Goal: Find specific page/section: Find specific page/section

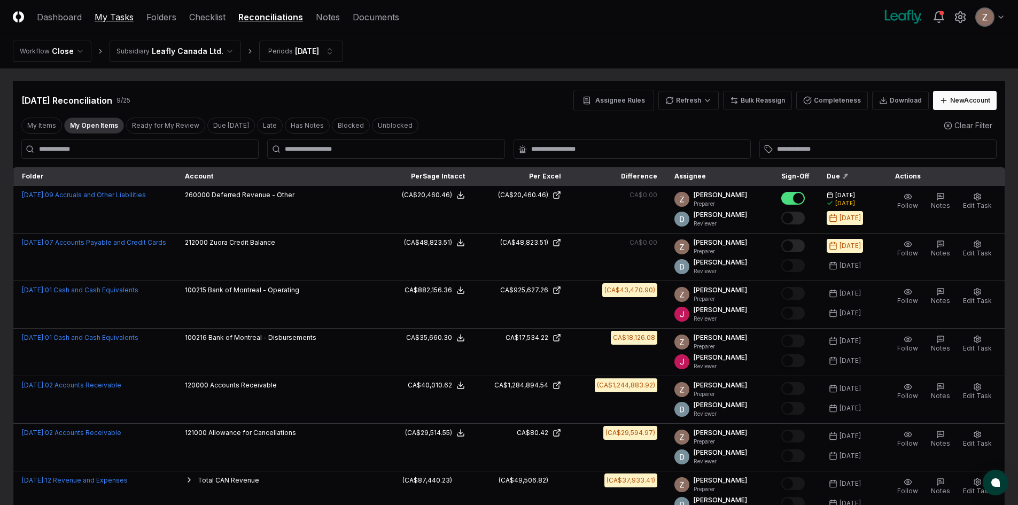
click at [122, 19] on link "My Tasks" at bounding box center [114, 17] width 39 height 13
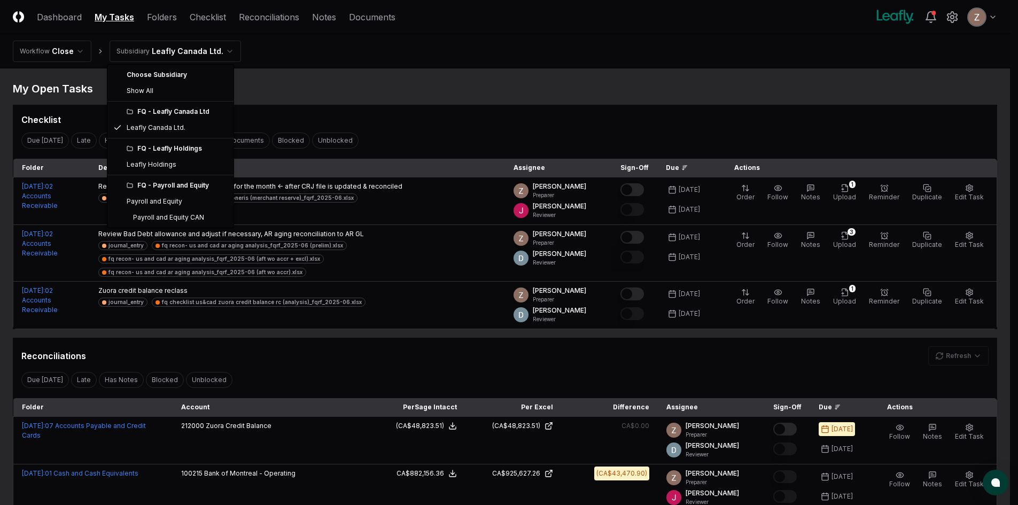
click at [176, 51] on html "CloseCore Dashboard My Tasks Folders Checklist Reconciliations Notes Documents …" at bounding box center [509, 437] width 1018 height 874
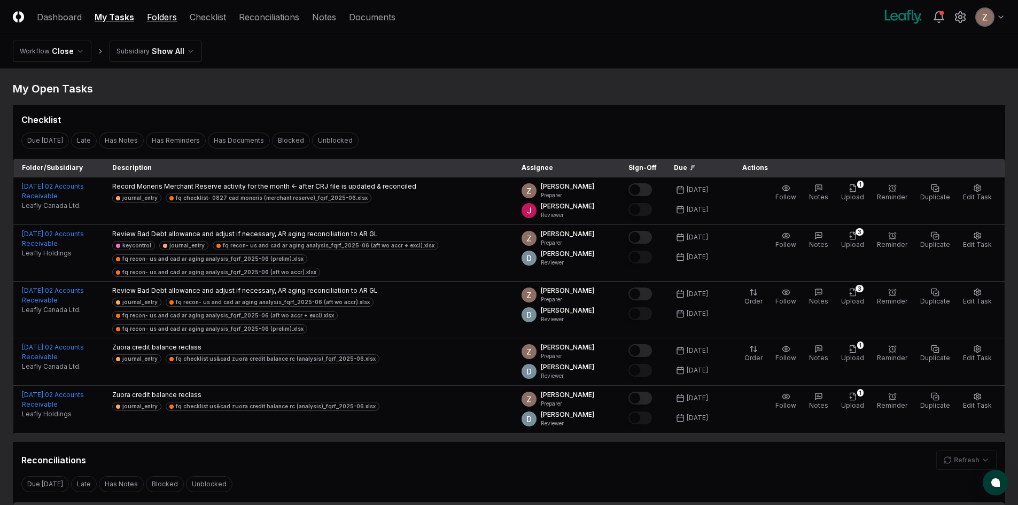
click at [162, 16] on link "Folders" at bounding box center [162, 17] width 30 height 13
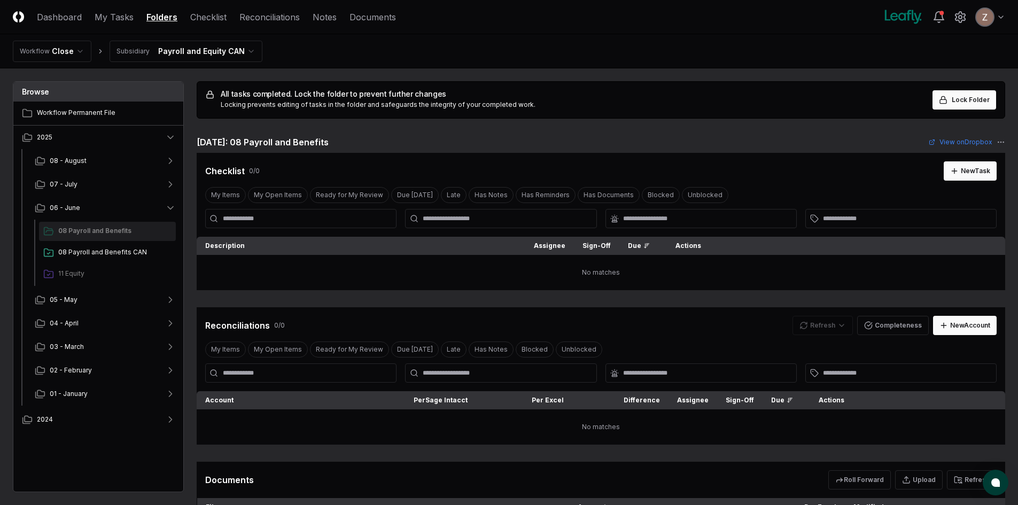
click at [197, 53] on html "CloseCore Dashboard My Tasks Folders Checklist Reconciliations Notes Documents …" at bounding box center [509, 466] width 1018 height 933
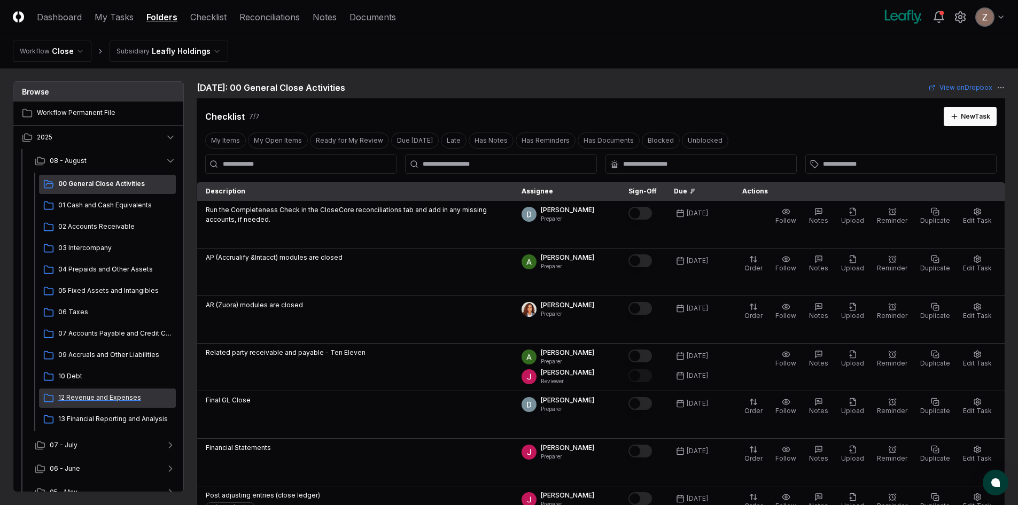
click at [84, 398] on span "12 Revenue and Expenses" at bounding box center [114, 398] width 113 height 10
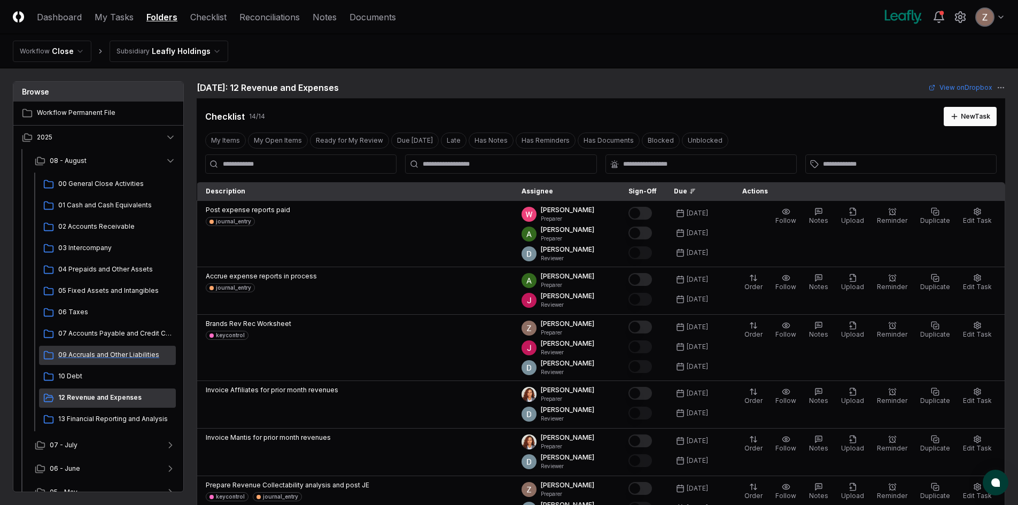
scroll to position [132, 0]
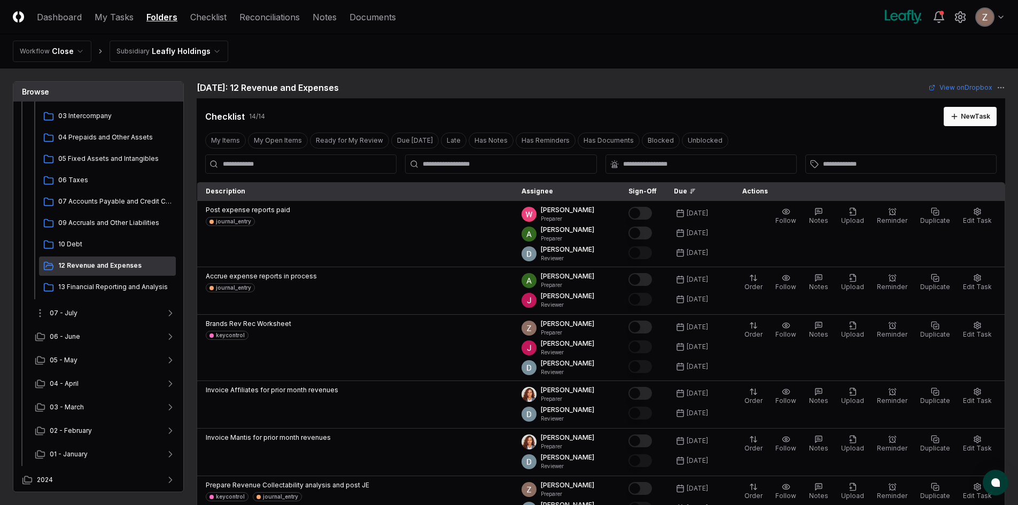
click at [87, 315] on button "07 - July" at bounding box center [105, 313] width 158 height 24
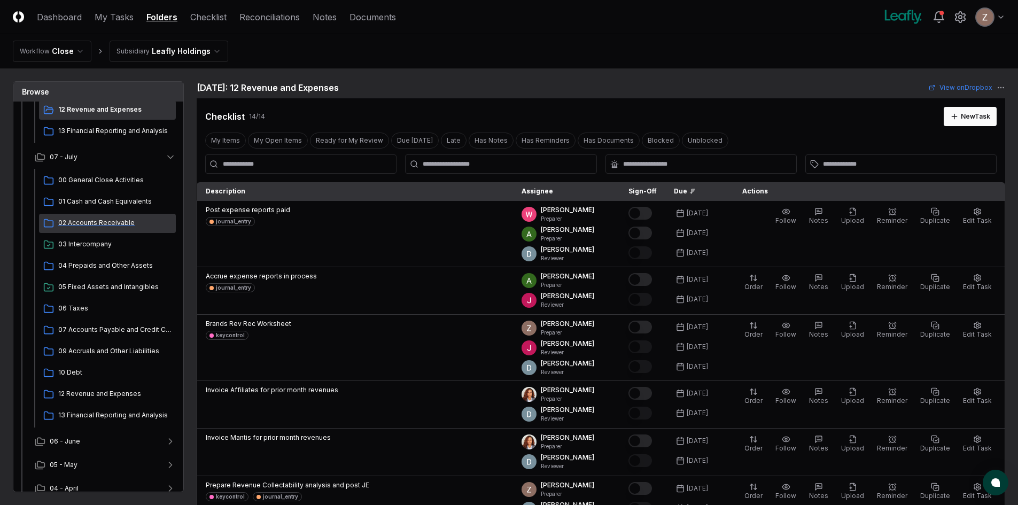
scroll to position [292, 0]
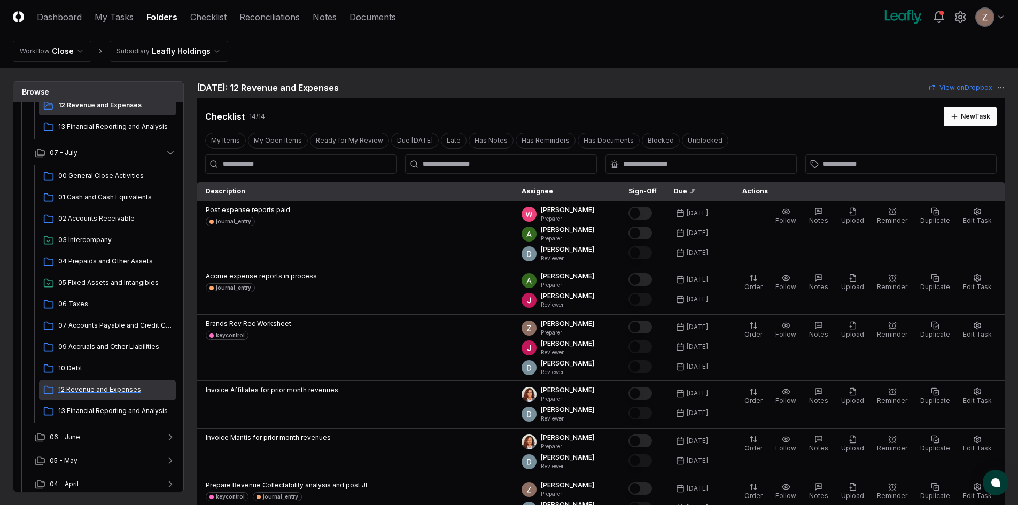
click at [89, 388] on span "12 Revenue and Expenses" at bounding box center [114, 390] width 113 height 10
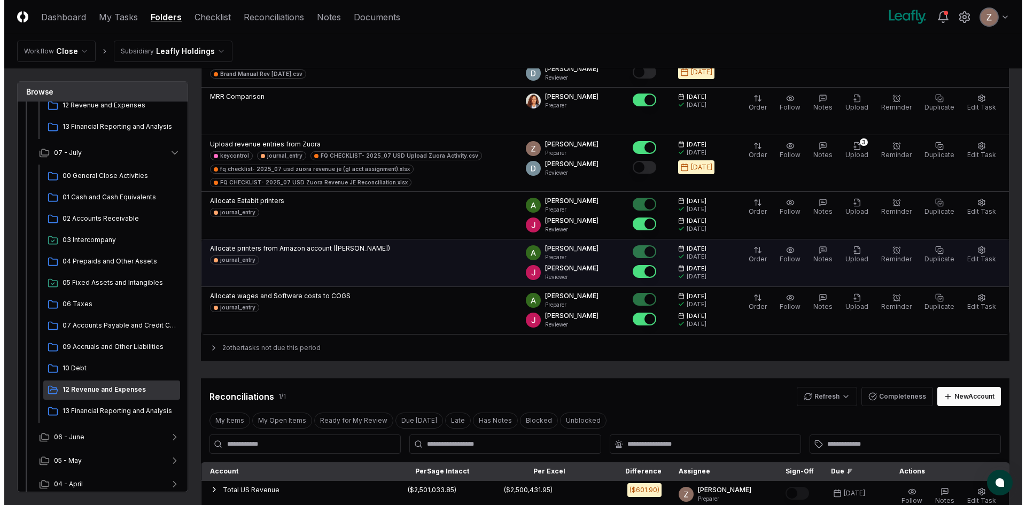
scroll to position [427, 0]
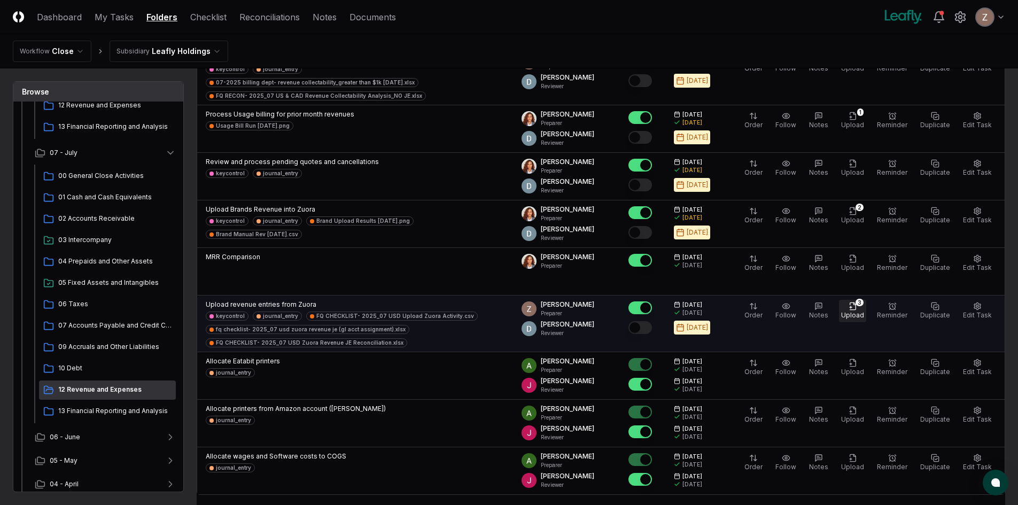
click at [857, 302] on icon "button" at bounding box center [852, 306] width 9 height 9
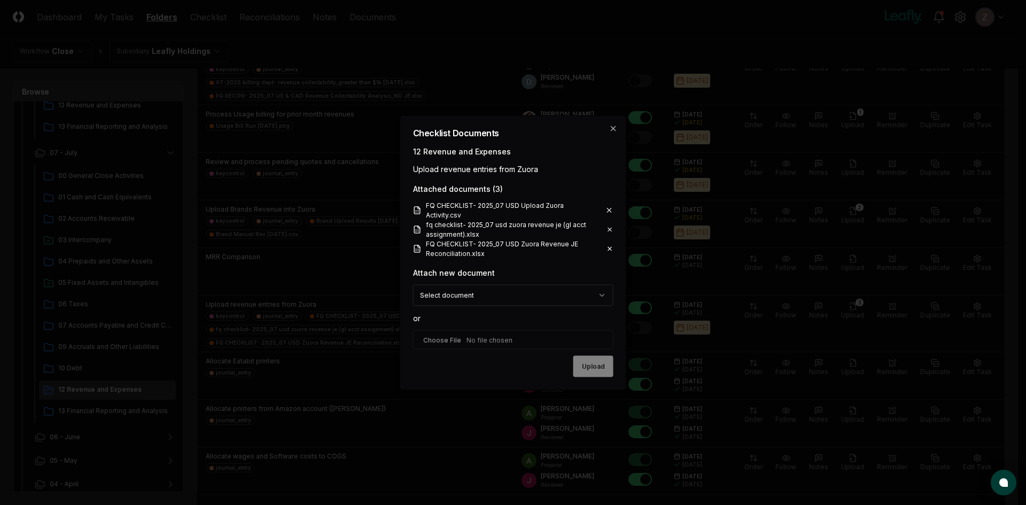
click at [611, 123] on div "**********" at bounding box center [513, 252] width 227 height 275
